Goal: Information Seeking & Learning: Learn about a topic

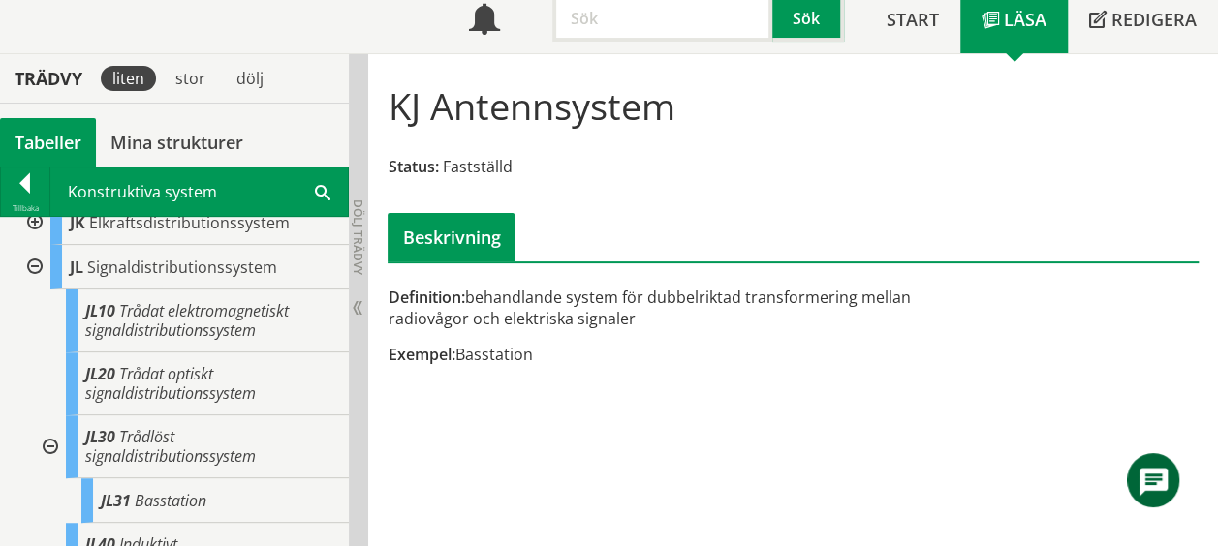
scroll to position [723, 0]
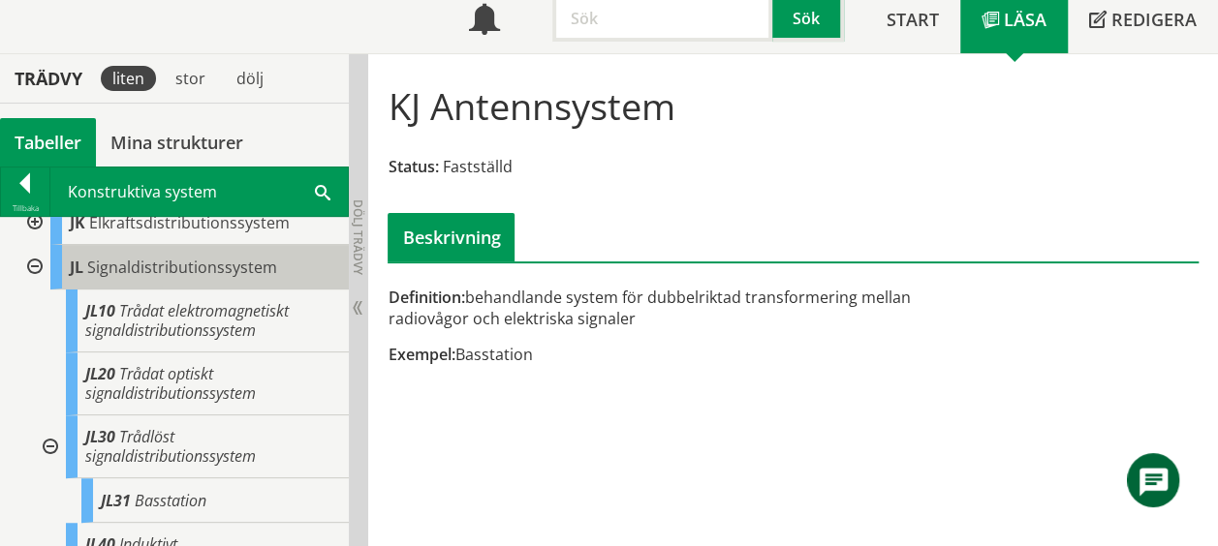
click at [183, 257] on span "Signaldistributionssystem" at bounding box center [182, 267] width 190 height 21
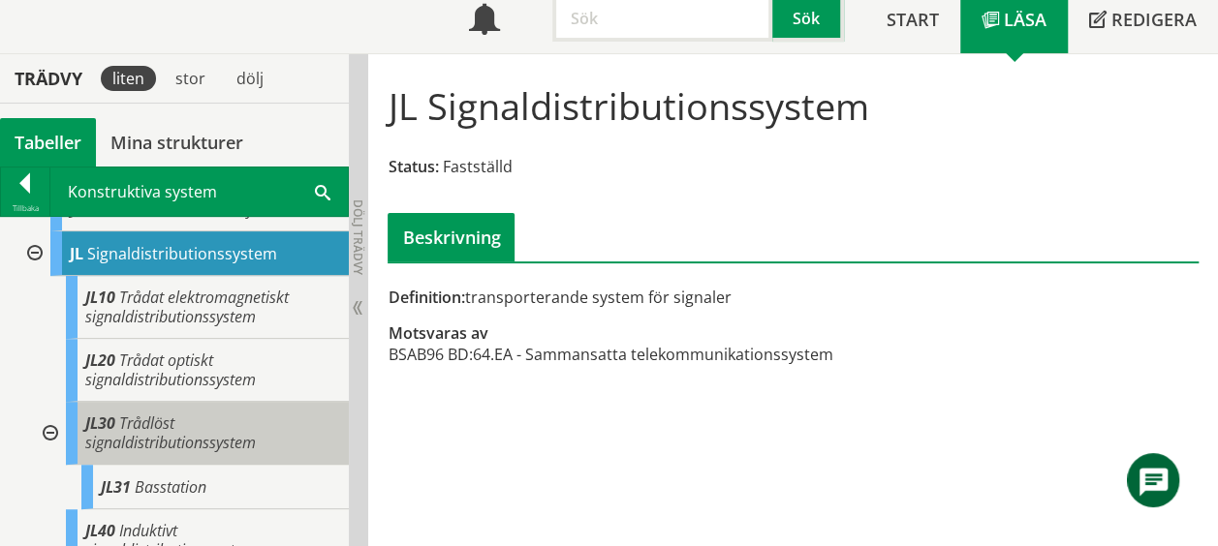
scroll to position [736, 0]
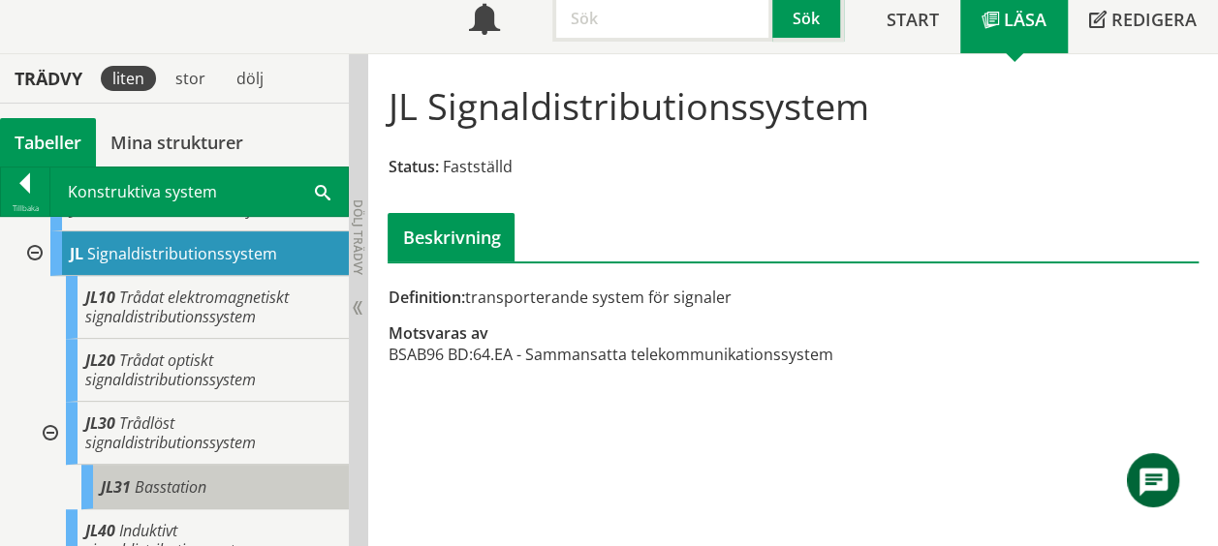
click at [169, 477] on span "Basstation" at bounding box center [171, 487] width 72 height 21
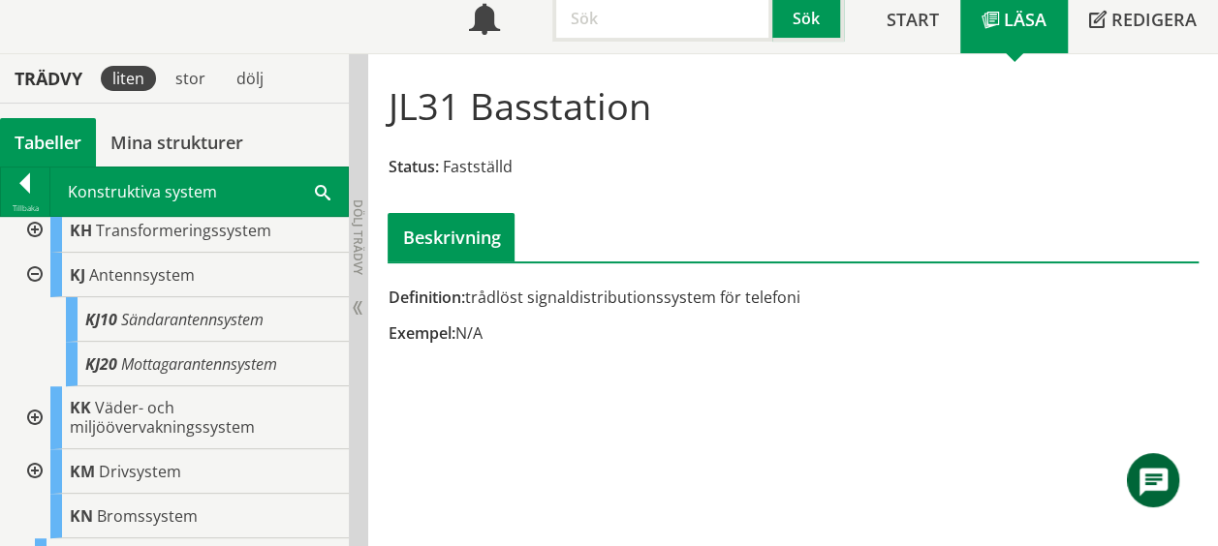
scroll to position [1589, 0]
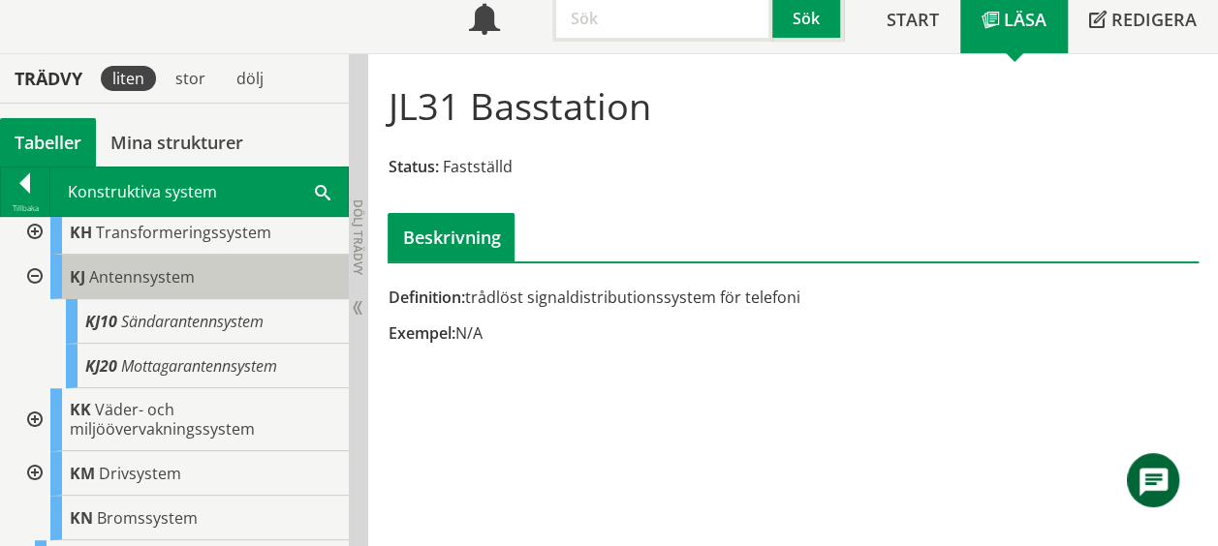
click at [131, 278] on span "Antennsystem" at bounding box center [142, 276] width 106 height 21
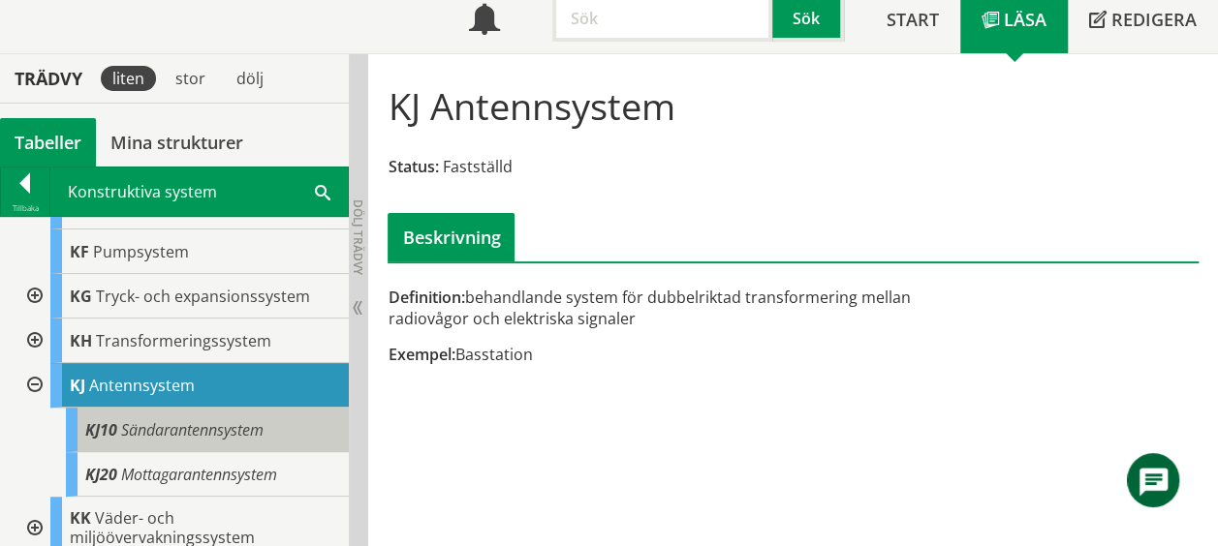
scroll to position [1478, 0]
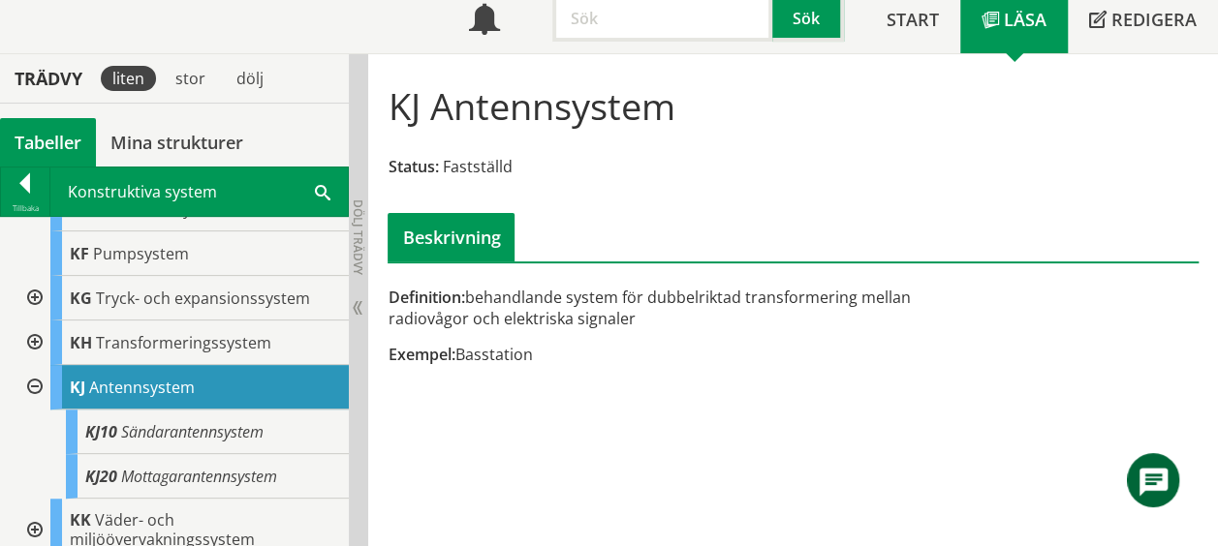
click at [135, 385] on span "Antennsystem" at bounding box center [142, 387] width 106 height 21
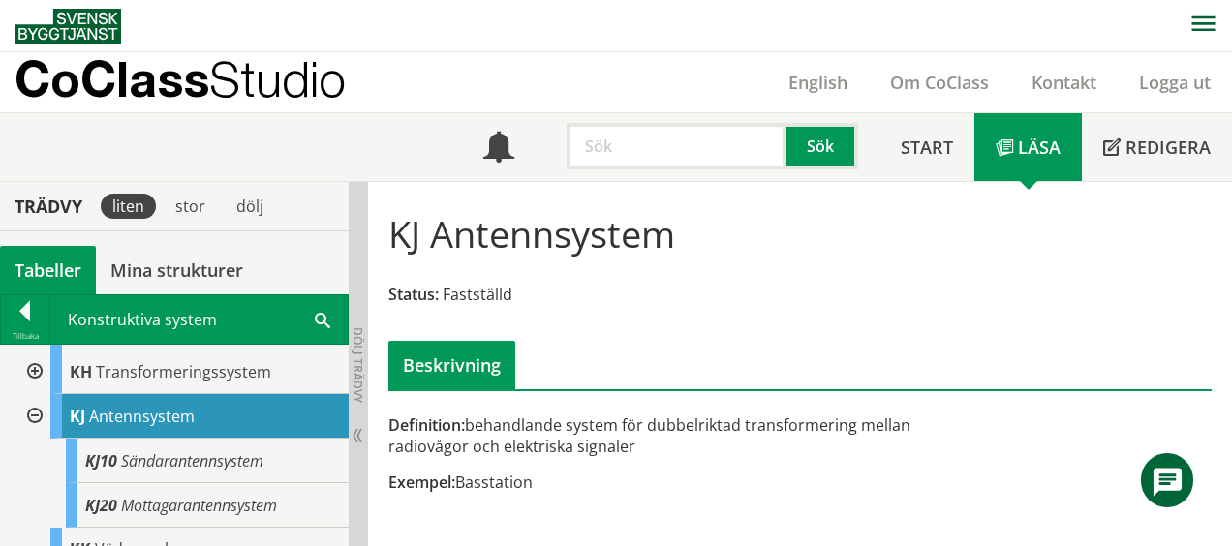
scroll to position [1575, 0]
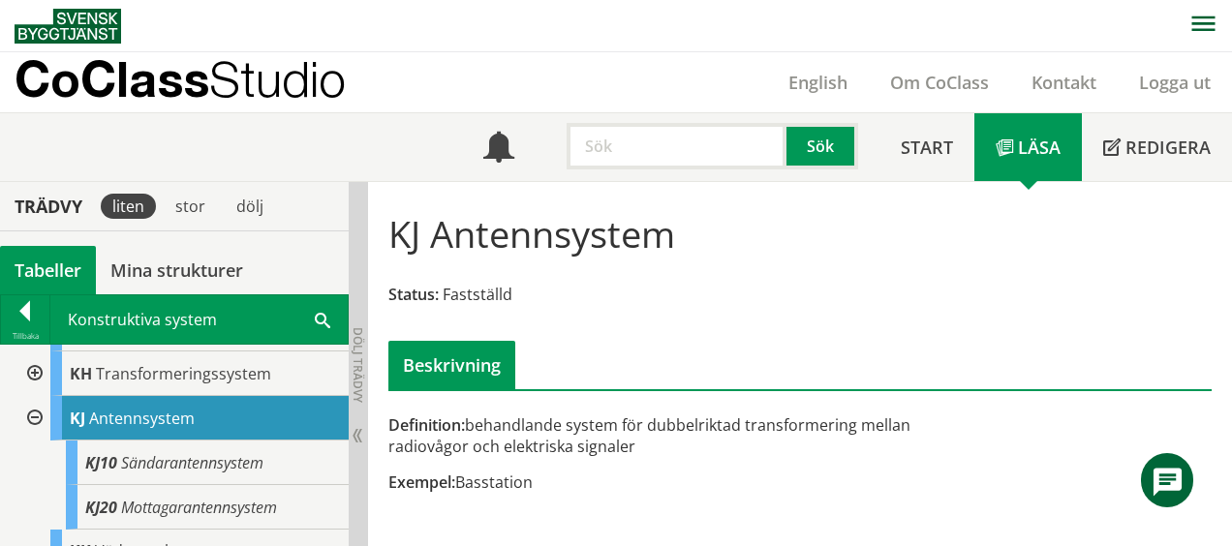
click at [153, 410] on span "Antennsystem" at bounding box center [142, 418] width 106 height 21
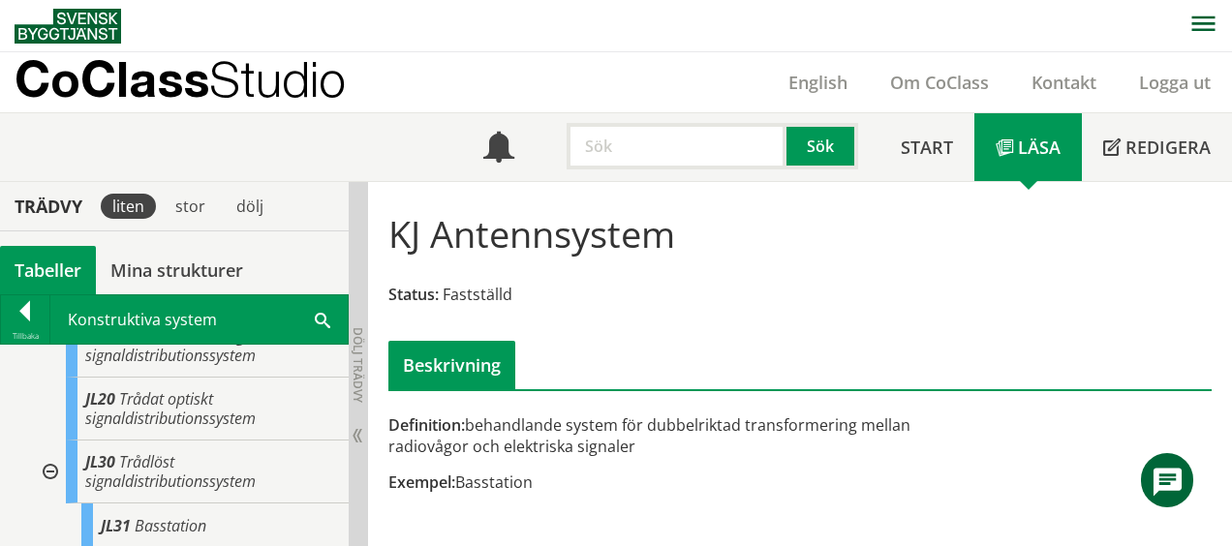
scroll to position [822, 0]
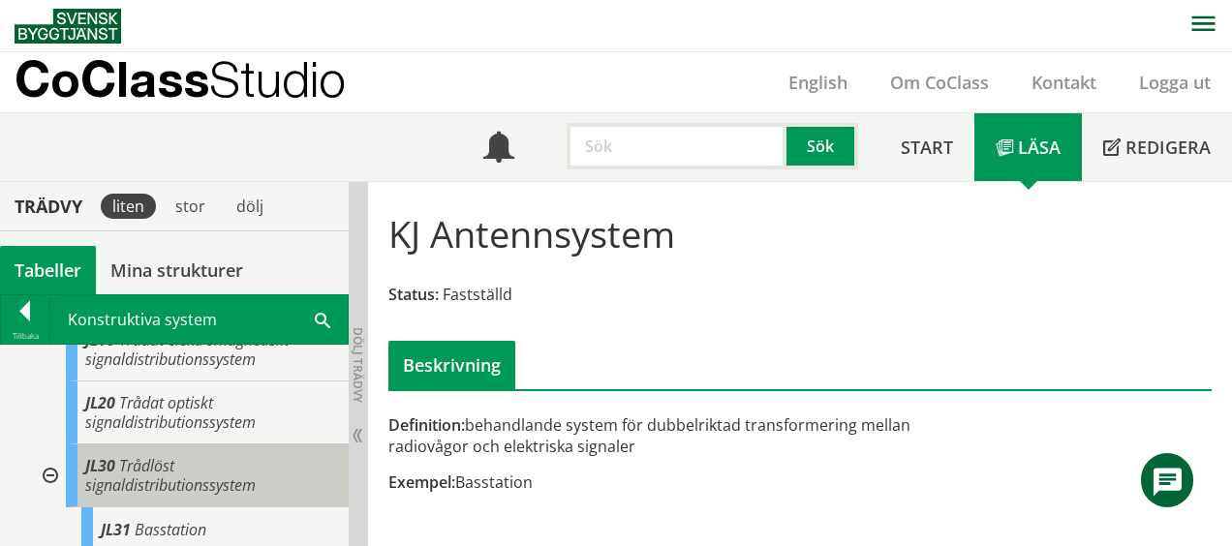
click at [132, 455] on span "Trådlöst signaldistributionssystem" at bounding box center [170, 475] width 171 height 41
